Goal: Task Accomplishment & Management: Manage account settings

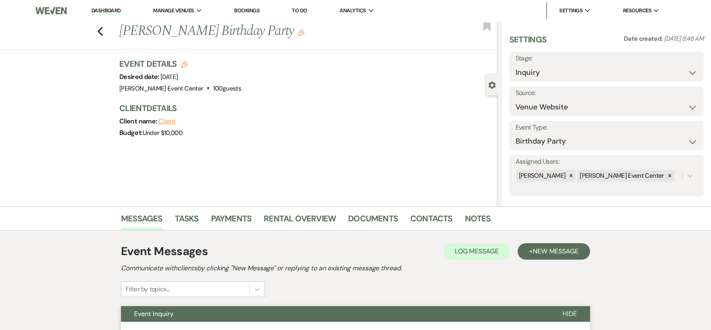
select select "5"
select select "4"
click at [100, 31] on icon "Previous" at bounding box center [100, 31] width 6 height 10
select select "8"
select select "1"
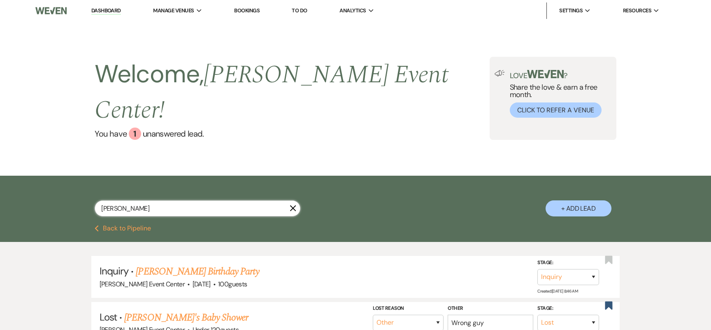
drag, startPoint x: 139, startPoint y: 191, endPoint x: 70, endPoint y: 176, distance: 70.9
click at [70, 180] on div "[PERSON_NAME] + Add Lead" at bounding box center [355, 202] width 593 height 44
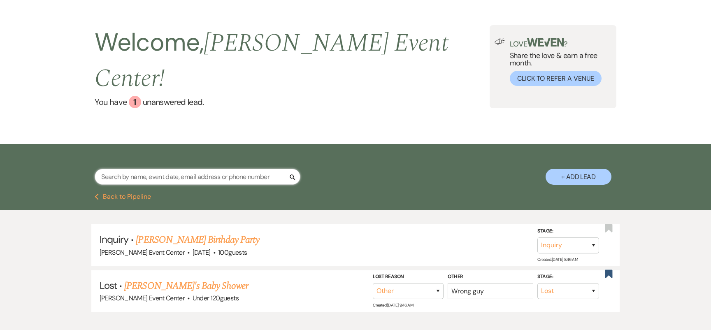
scroll to position [60, 0]
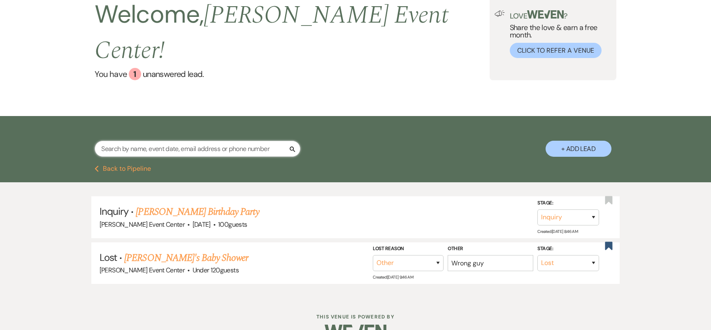
click at [216, 141] on input "text" at bounding box center [198, 149] width 206 height 16
paste input "[PERSON_NAME]"
type input "[PERSON_NAME]"
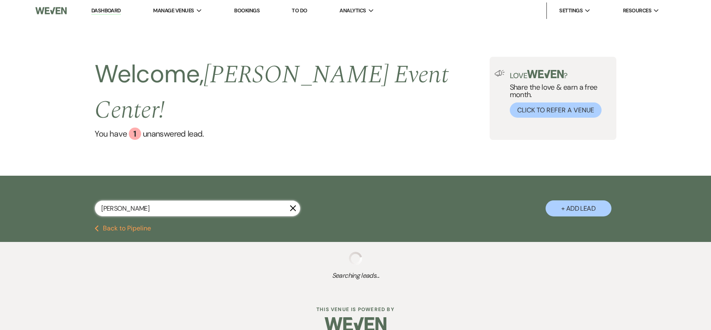
select select "2"
select select "4"
select select "6"
select select "5"
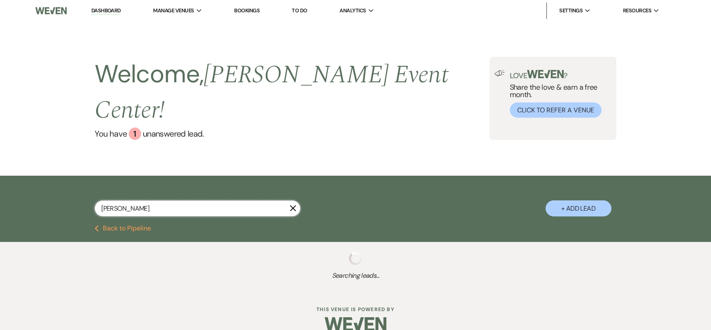
select select "2"
select select "5"
select select "8"
select select "9"
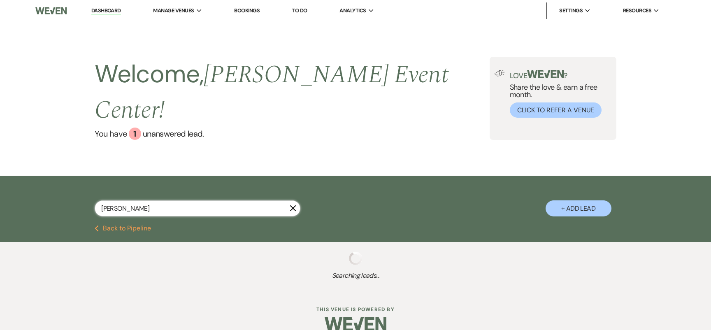
select select "4"
select select "5"
select select "6"
select select "8"
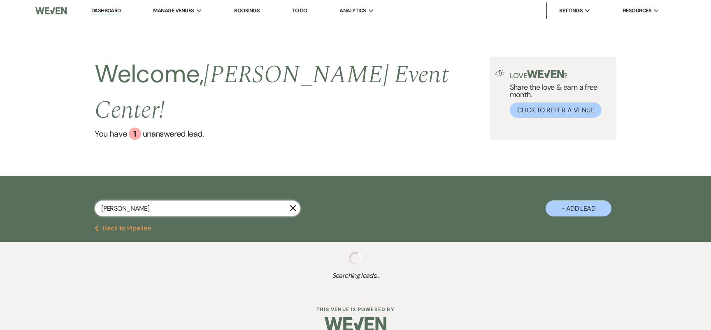
select select "6"
select select "2"
select select "8"
select select "7"
select select "8"
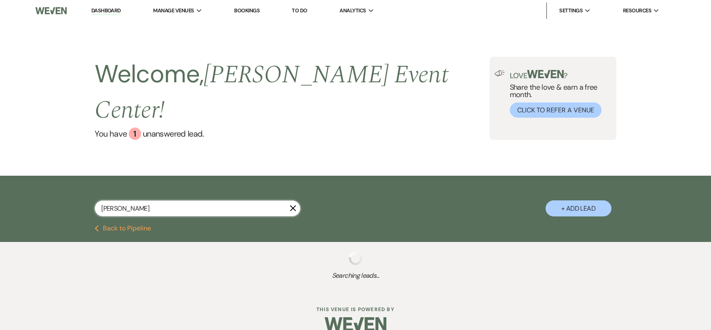
select select "7"
select select "8"
select select "5"
select select "8"
select select "4"
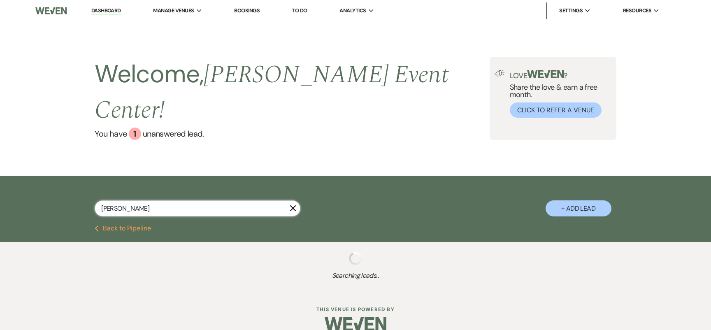
select select "8"
select select "6"
select select "5"
select select "8"
select select "4"
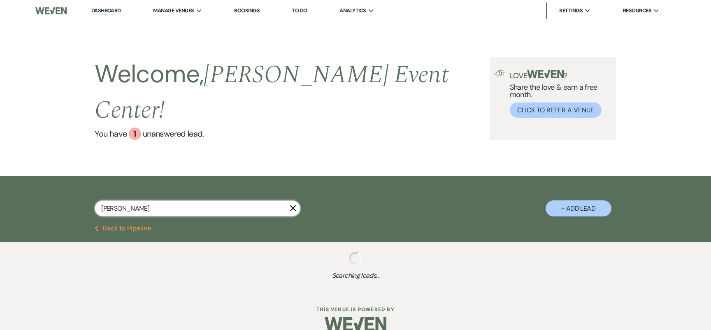
select select "8"
select select "6"
select select "8"
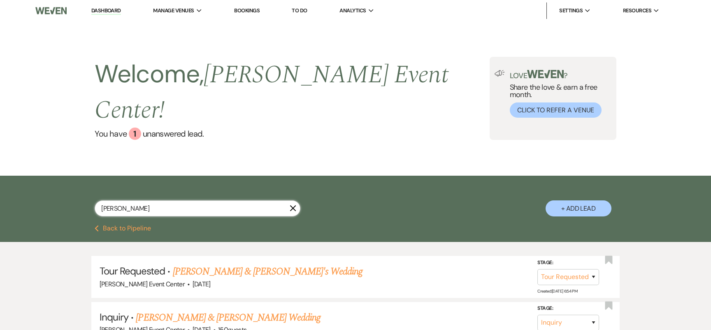
click at [220, 200] on input "[PERSON_NAME]" at bounding box center [198, 208] width 206 height 16
drag, startPoint x: 123, startPoint y: 186, endPoint x: 54, endPoint y: 174, distance: 70.2
click at [54, 176] on div "[PERSON_NAME] X + Add Lead" at bounding box center [355, 201] width 711 height 50
type input "Peoples"
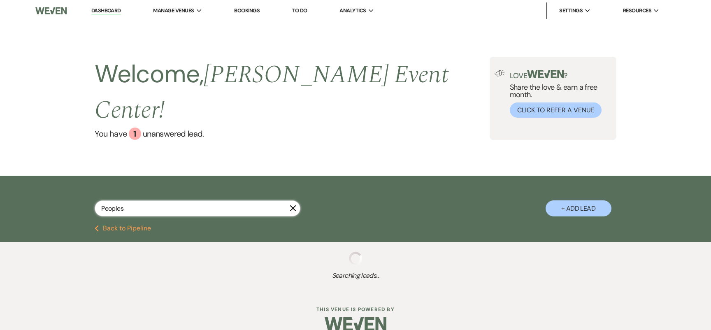
select select "8"
select select "9"
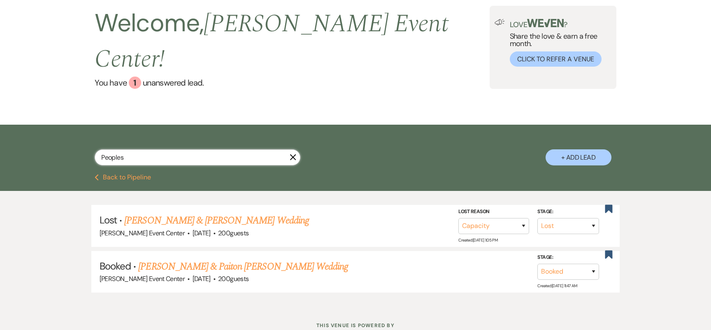
scroll to position [60, 0]
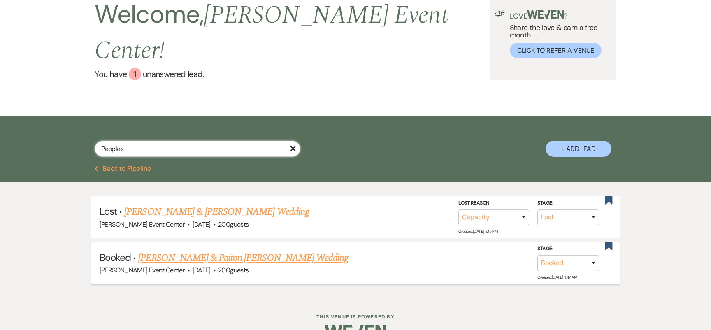
type input "Peoples"
click at [205, 251] on link "[PERSON_NAME] & Paiton [PERSON_NAME] Wedding" at bounding box center [243, 258] width 210 height 15
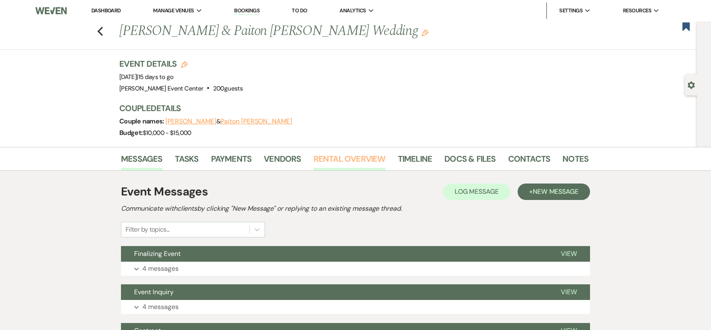
click at [348, 161] on link "Rental Overview" at bounding box center [350, 161] width 72 height 18
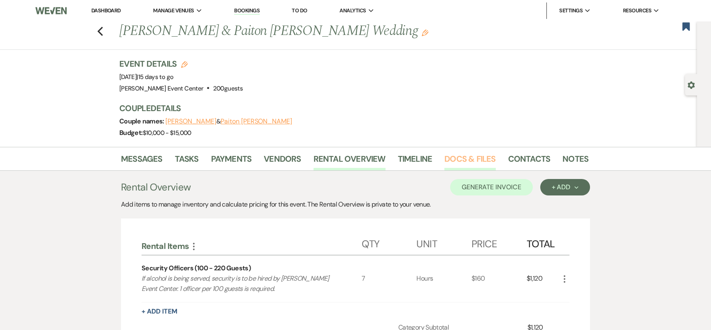
click at [460, 159] on link "Docs & Files" at bounding box center [470, 161] width 51 height 18
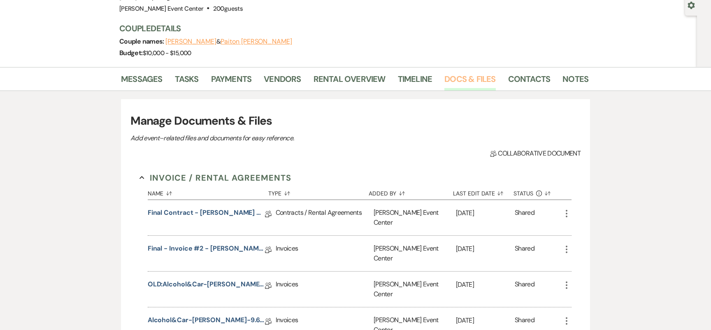
scroll to position [90, 0]
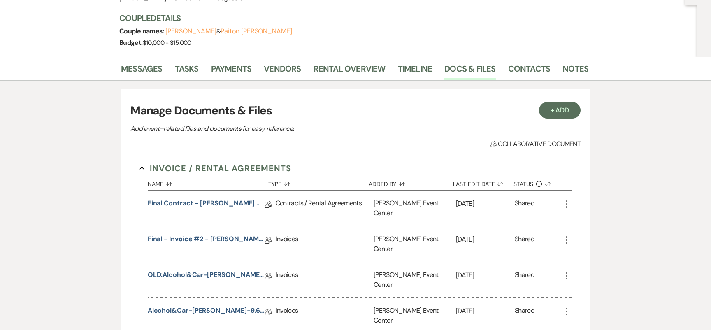
click at [206, 205] on link "Final Contract - [PERSON_NAME] & Paiton [PERSON_NAME] Wedding - Platinum - [DAT…" at bounding box center [206, 204] width 117 height 13
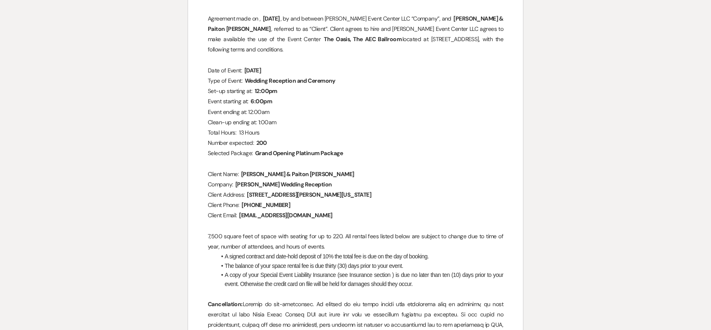
scroll to position [235, 0]
